Goal: Task Accomplishment & Management: Manage account settings

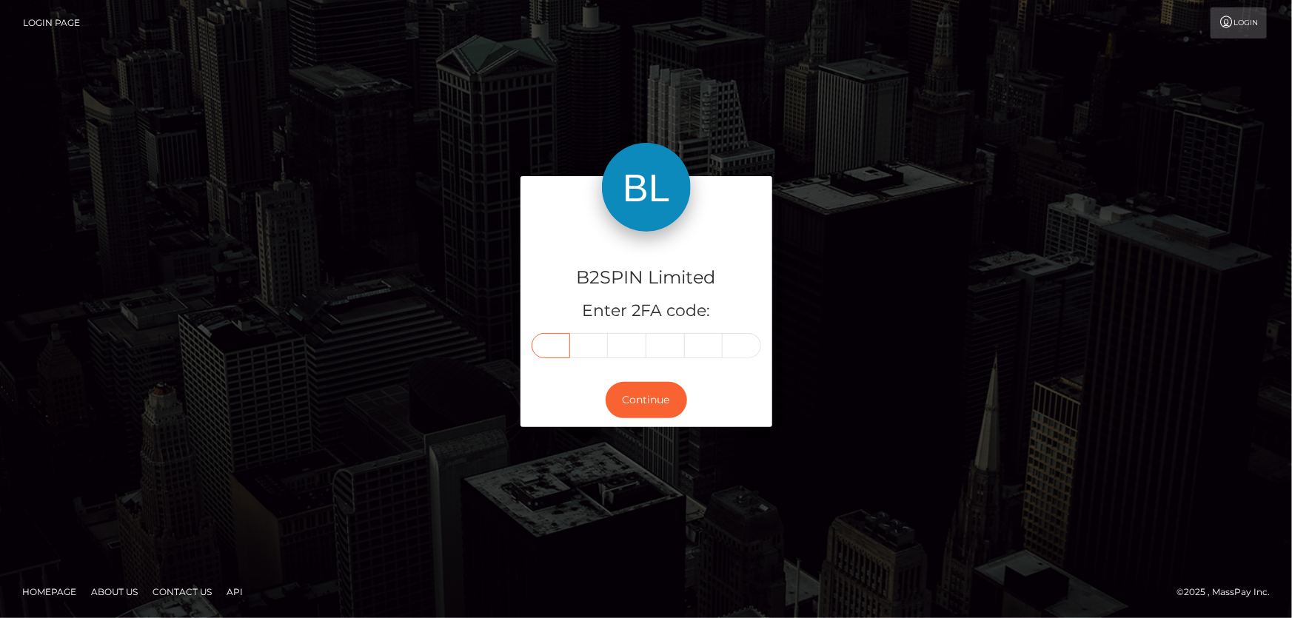
click at [557, 346] on input "text" at bounding box center [551, 345] width 38 height 25
type input "7"
type input "2"
type input "1"
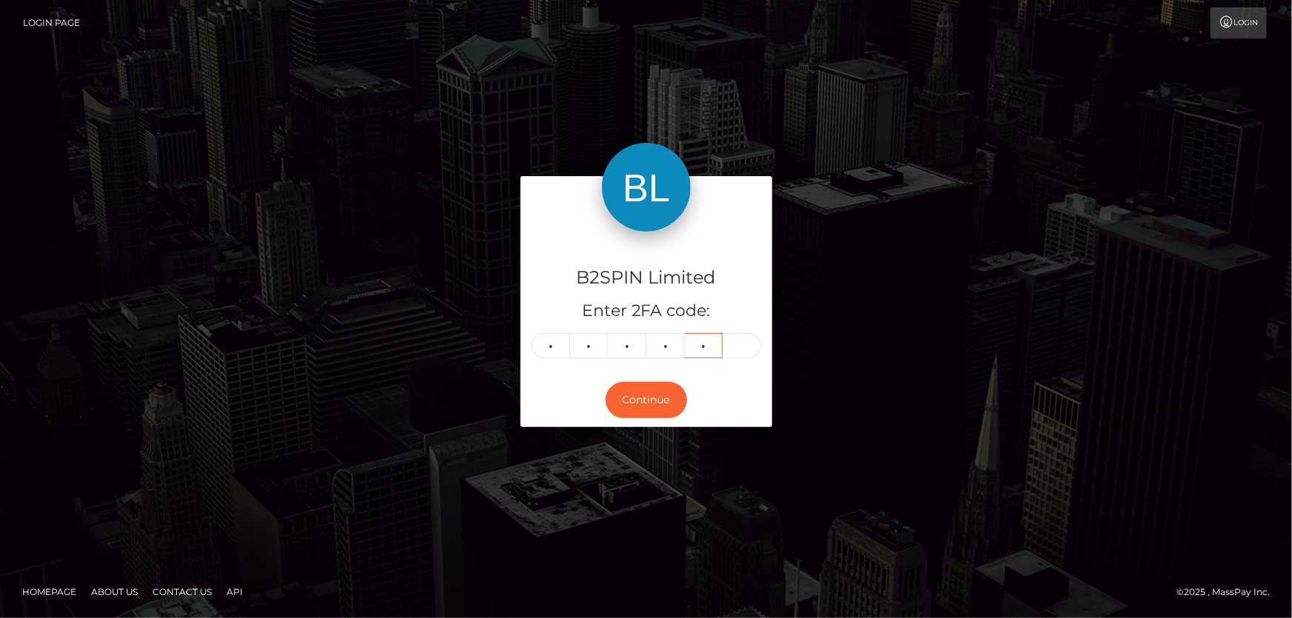
type input "3"
click at [654, 412] on button "Continue" at bounding box center [646, 400] width 81 height 36
click at [658, 405] on button "Continue" at bounding box center [646, 400] width 81 height 36
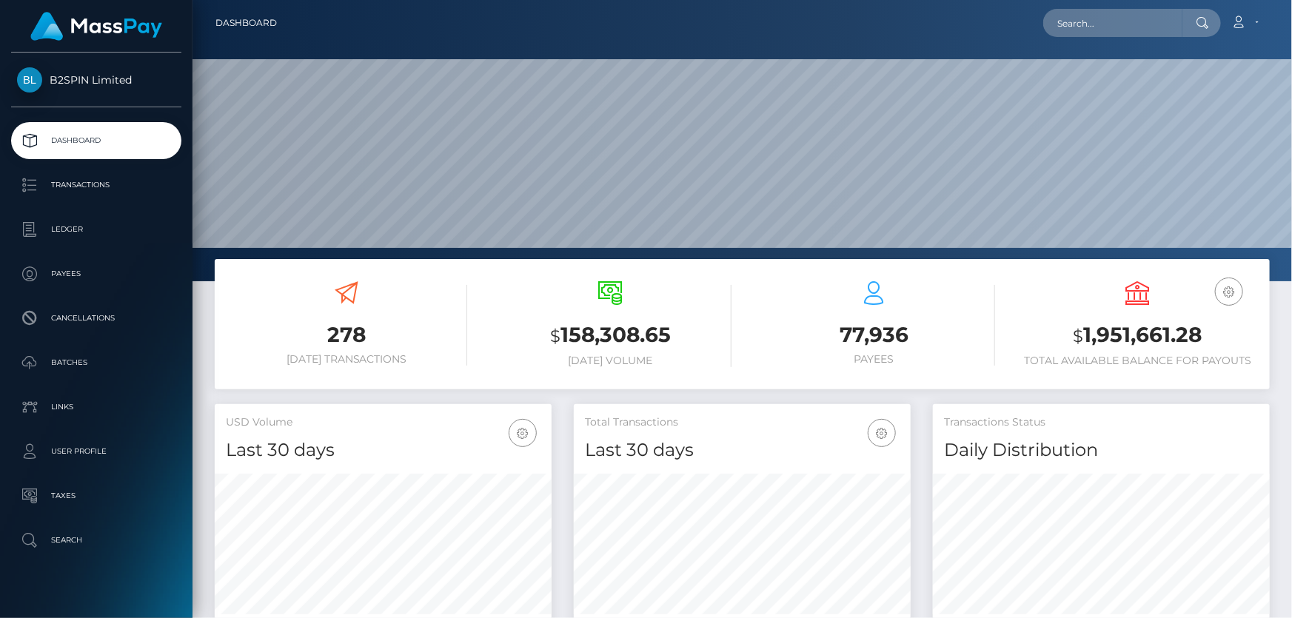
scroll to position [262, 336]
drag, startPoint x: 1089, startPoint y: 329, endPoint x: 1230, endPoint y: 337, distance: 140.9
click at [1230, 337] on h3 "$ 1,951,661.28" at bounding box center [1137, 336] width 241 height 30
